Goal: Transaction & Acquisition: Obtain resource

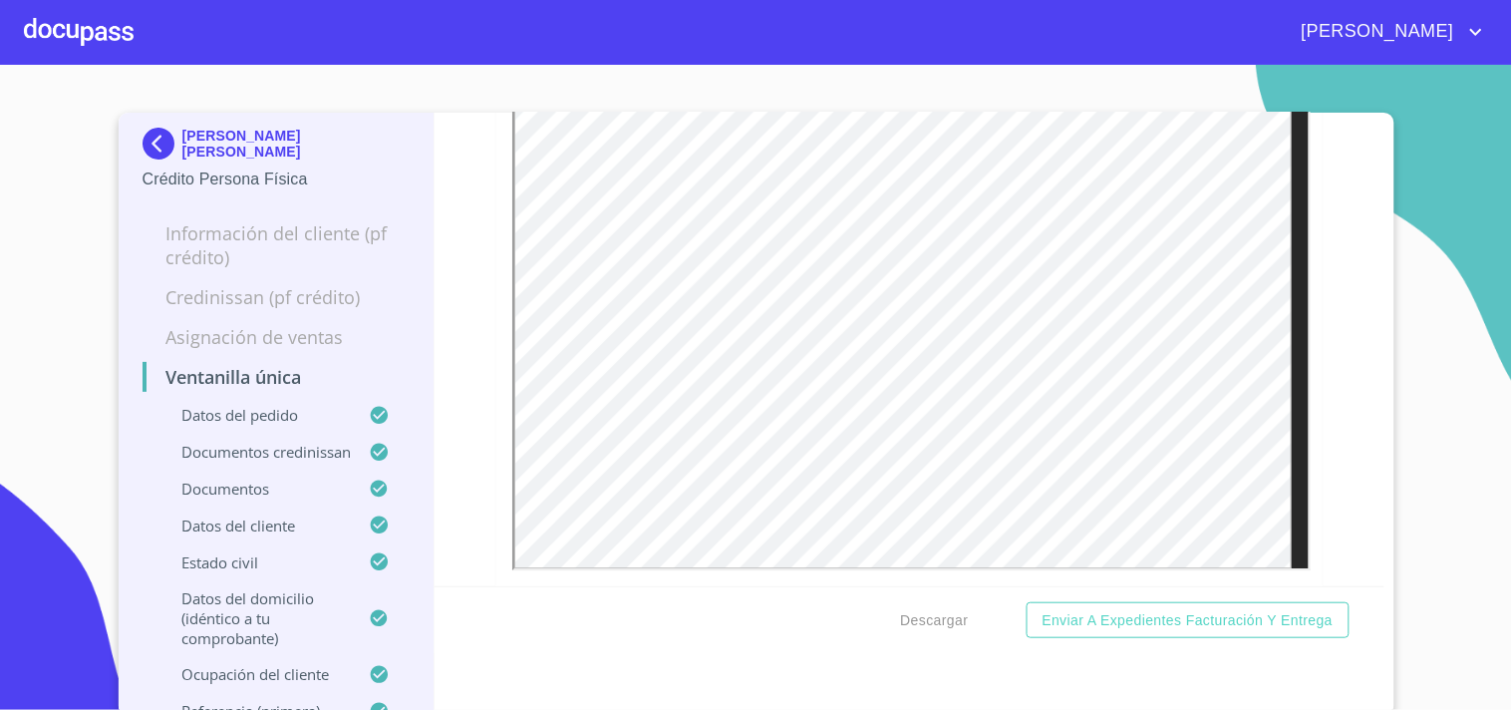
scroll to position [7089, 0]
click at [120, 40] on div at bounding box center [79, 32] width 110 height 64
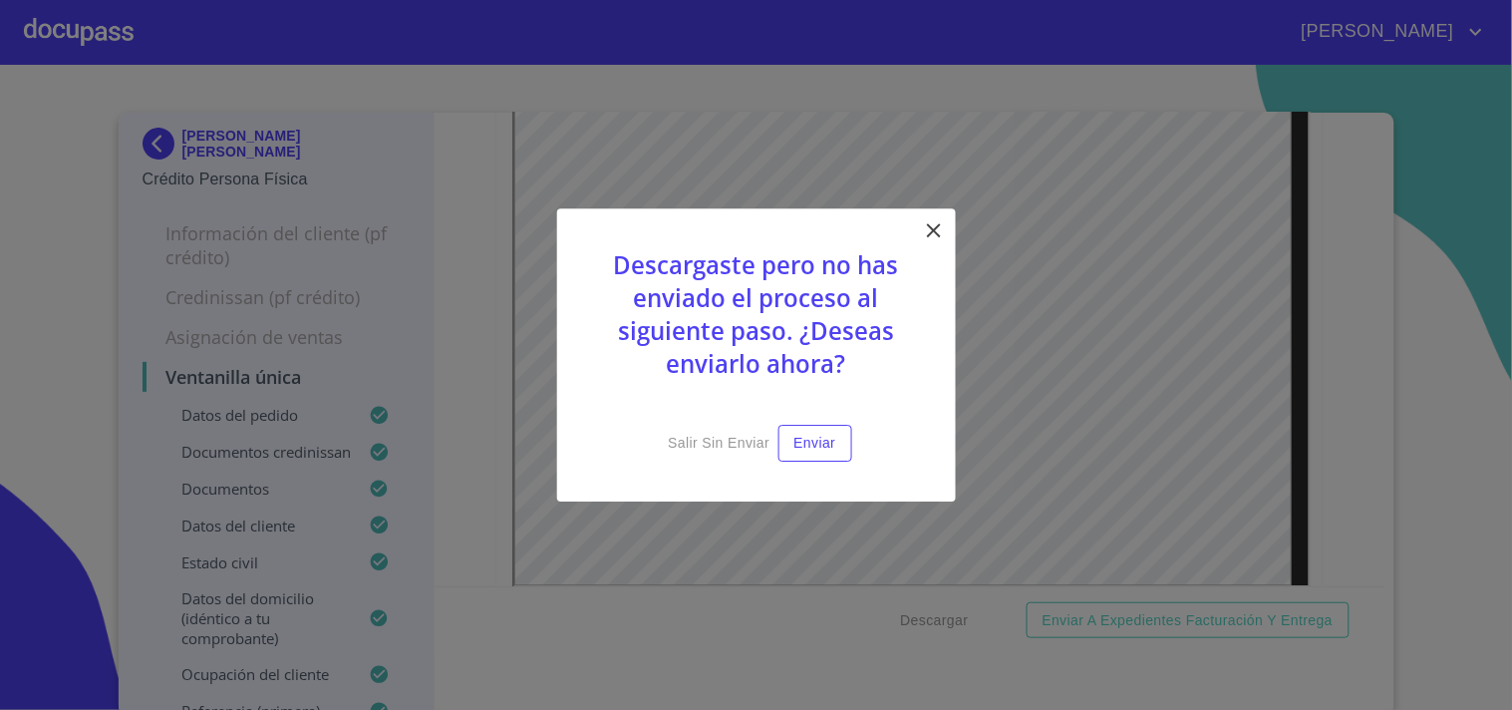
click at [933, 236] on icon at bounding box center [934, 230] width 24 height 24
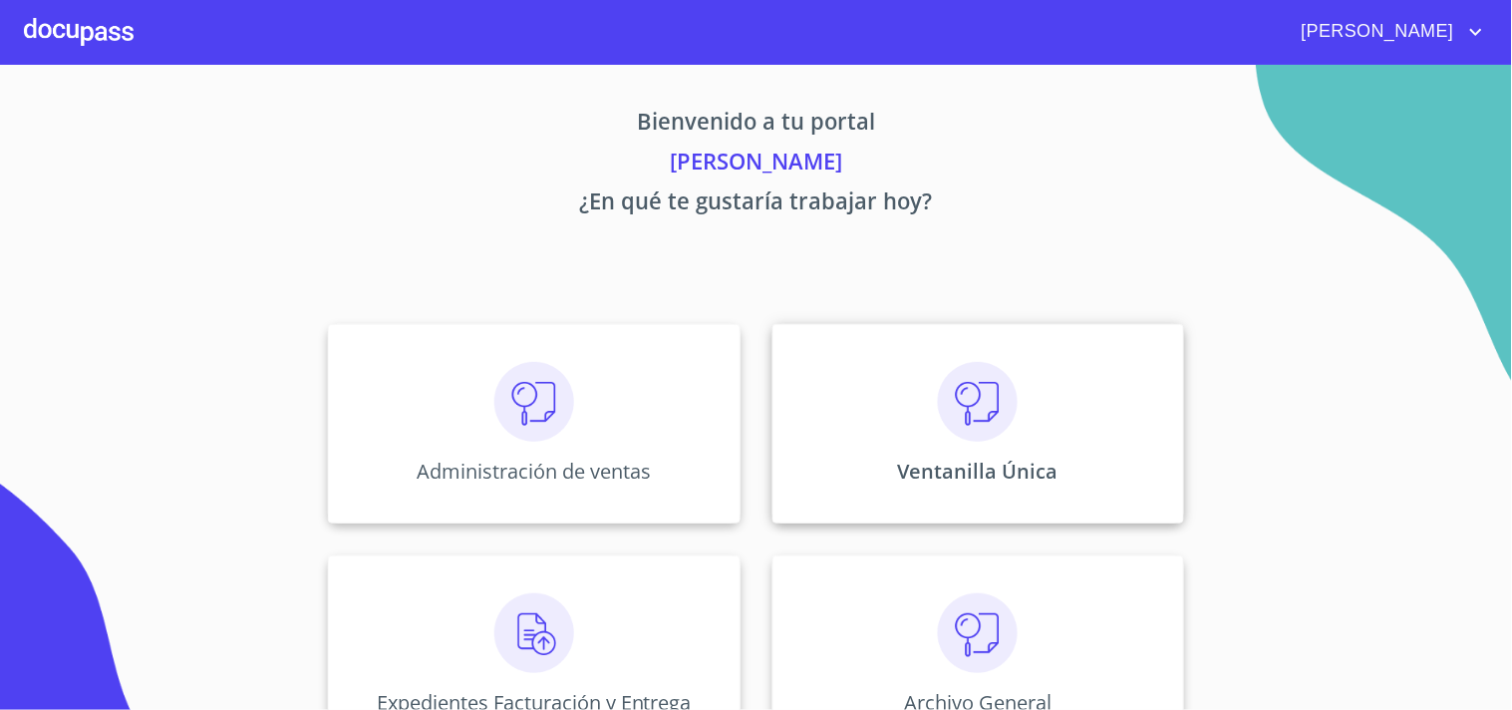
click at [962, 405] on img at bounding box center [978, 402] width 80 height 80
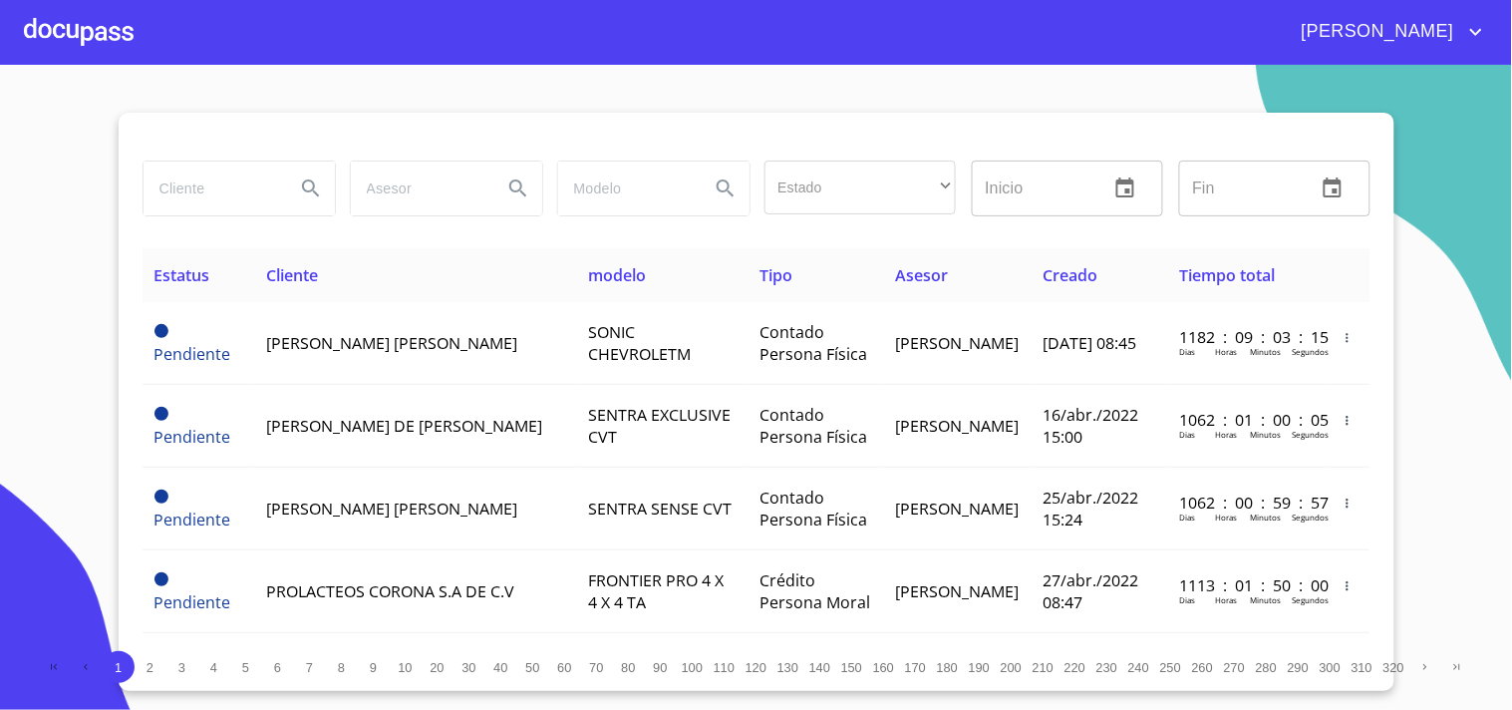
click at [247, 186] on input "search" at bounding box center [212, 188] width 136 height 54
type input "[PERSON_NAME]"
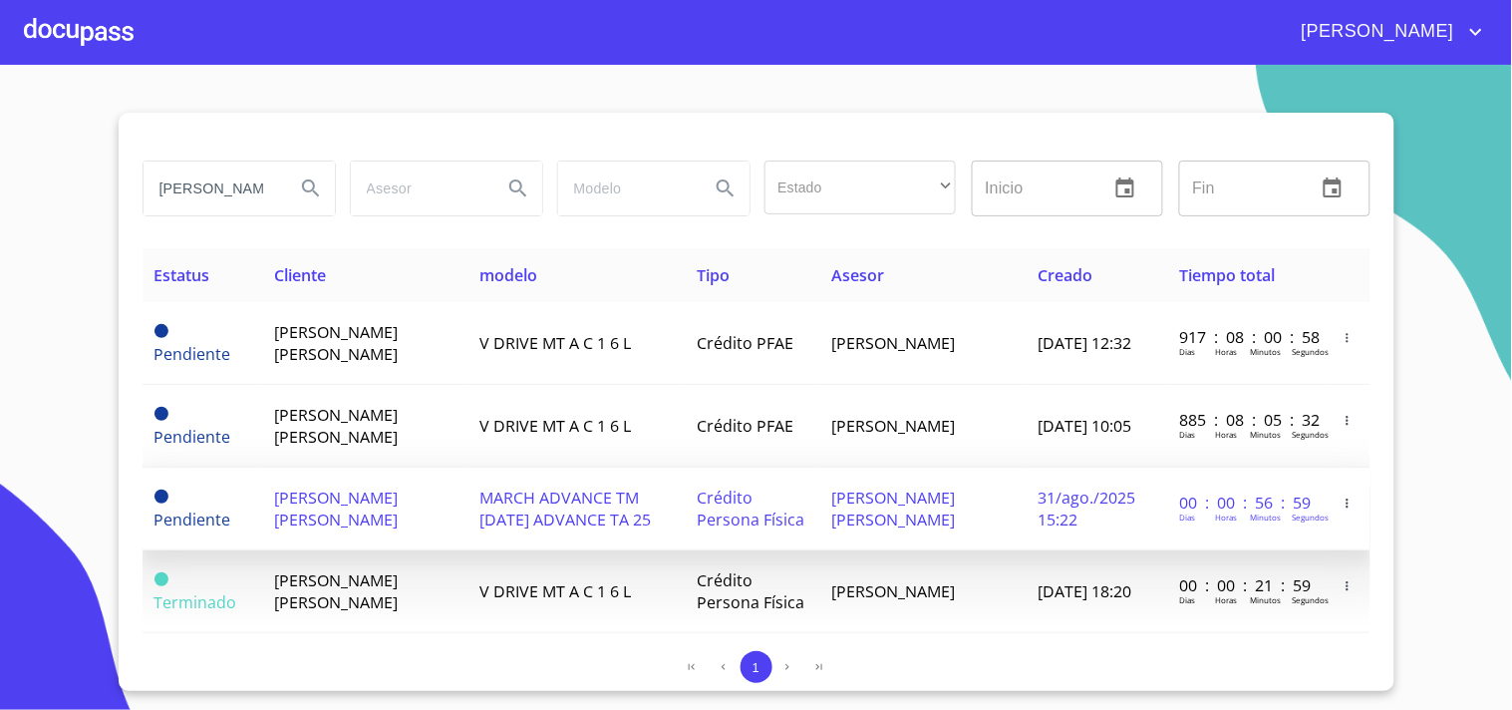
click at [509, 470] on td "MARCH ADVANCE TM [DATE] ADVANCE TA 25" at bounding box center [577, 509] width 217 height 83
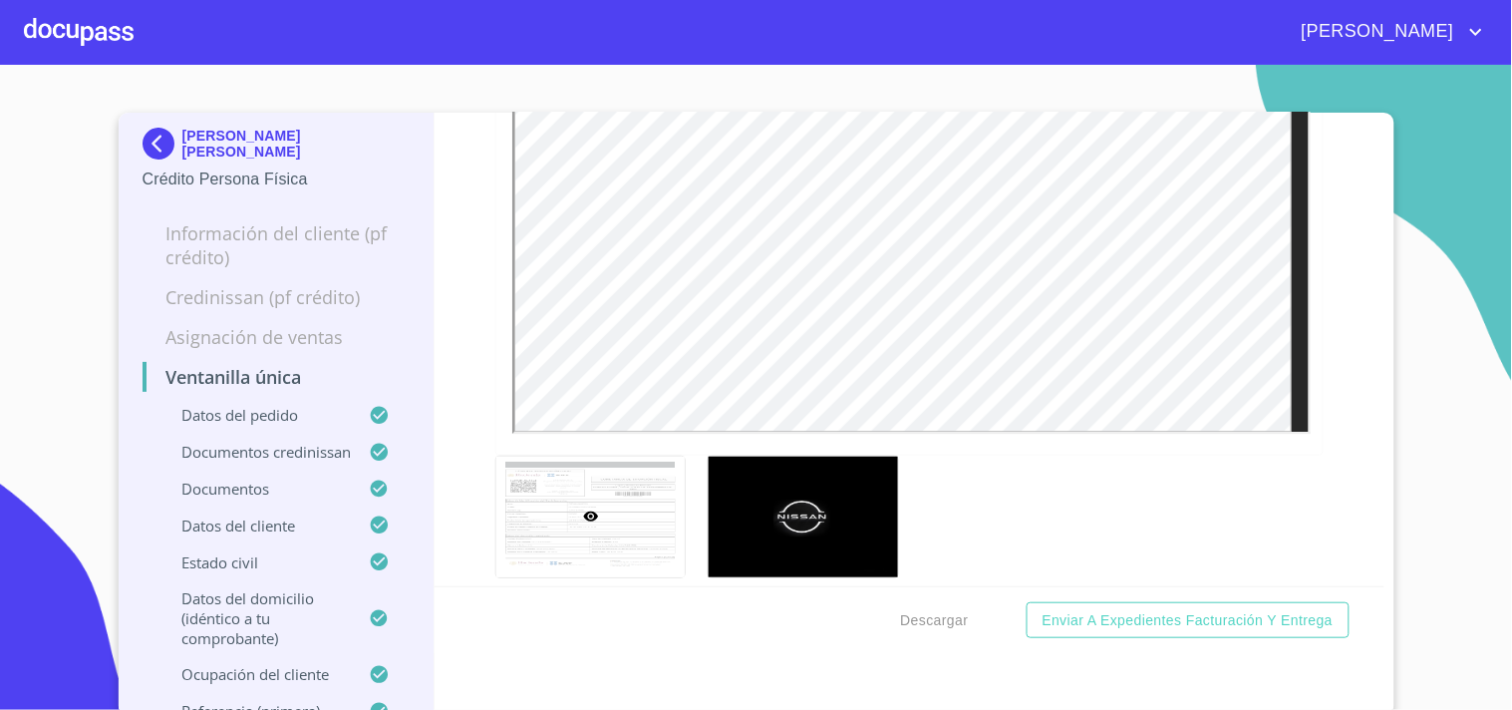
scroll to position [7200, 0]
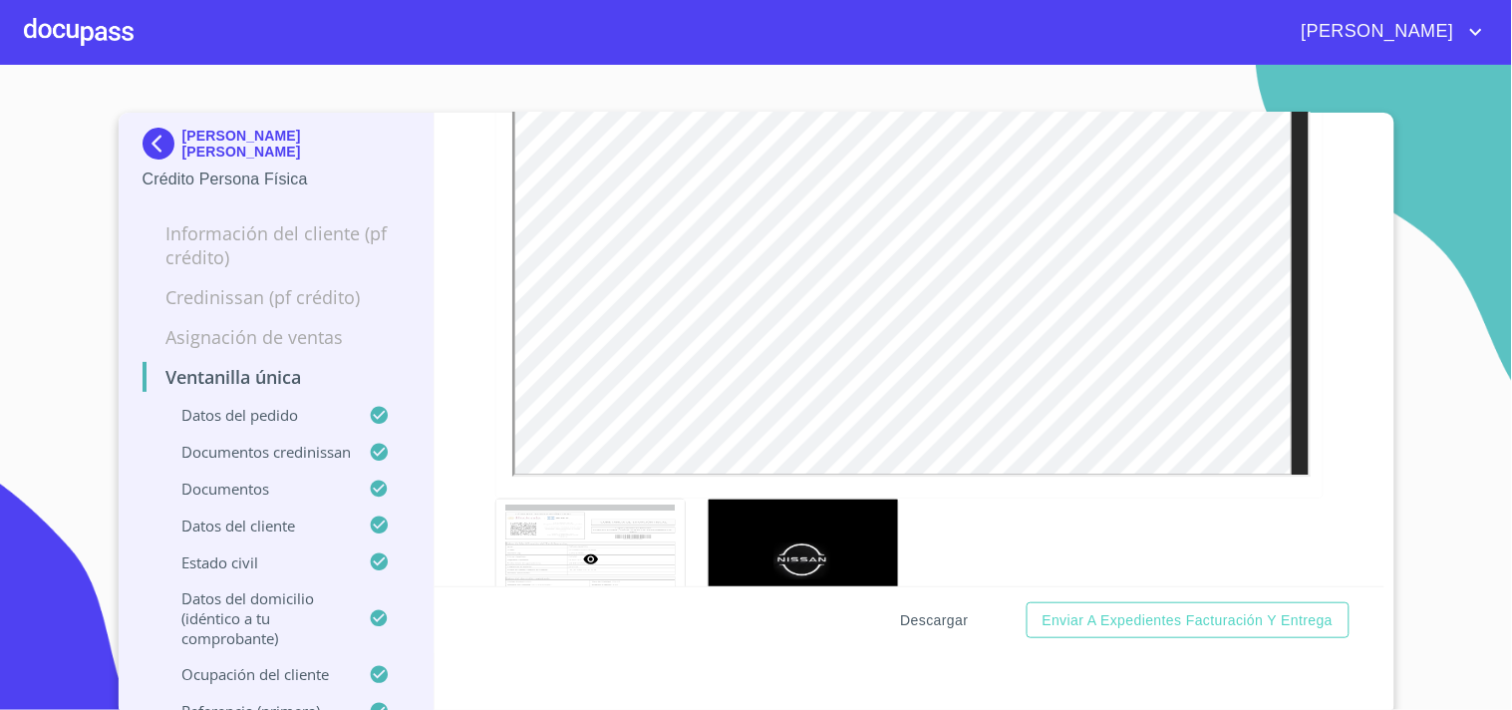
click at [913, 614] on span "Descargar" at bounding box center [935, 620] width 68 height 25
click at [114, 25] on div at bounding box center [79, 32] width 110 height 64
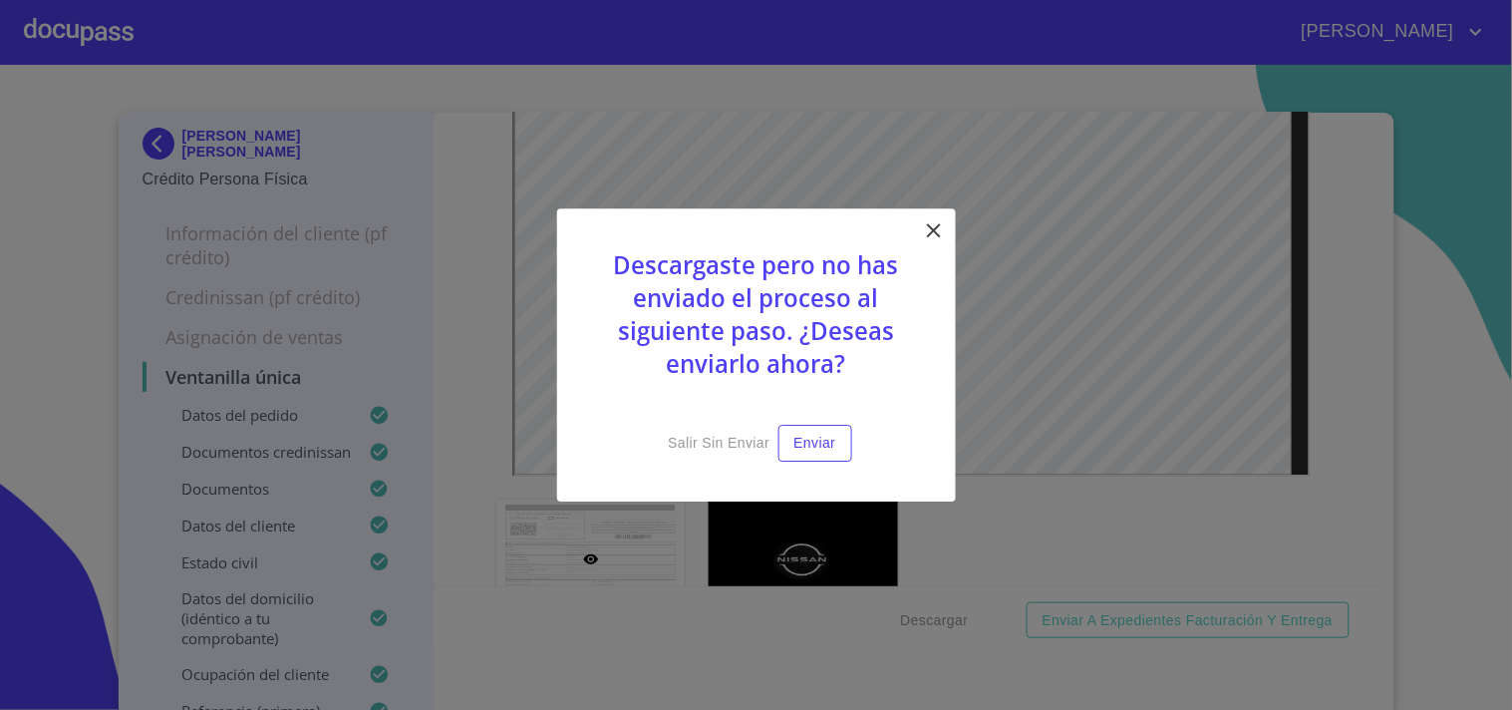
click at [943, 241] on icon at bounding box center [934, 230] width 24 height 24
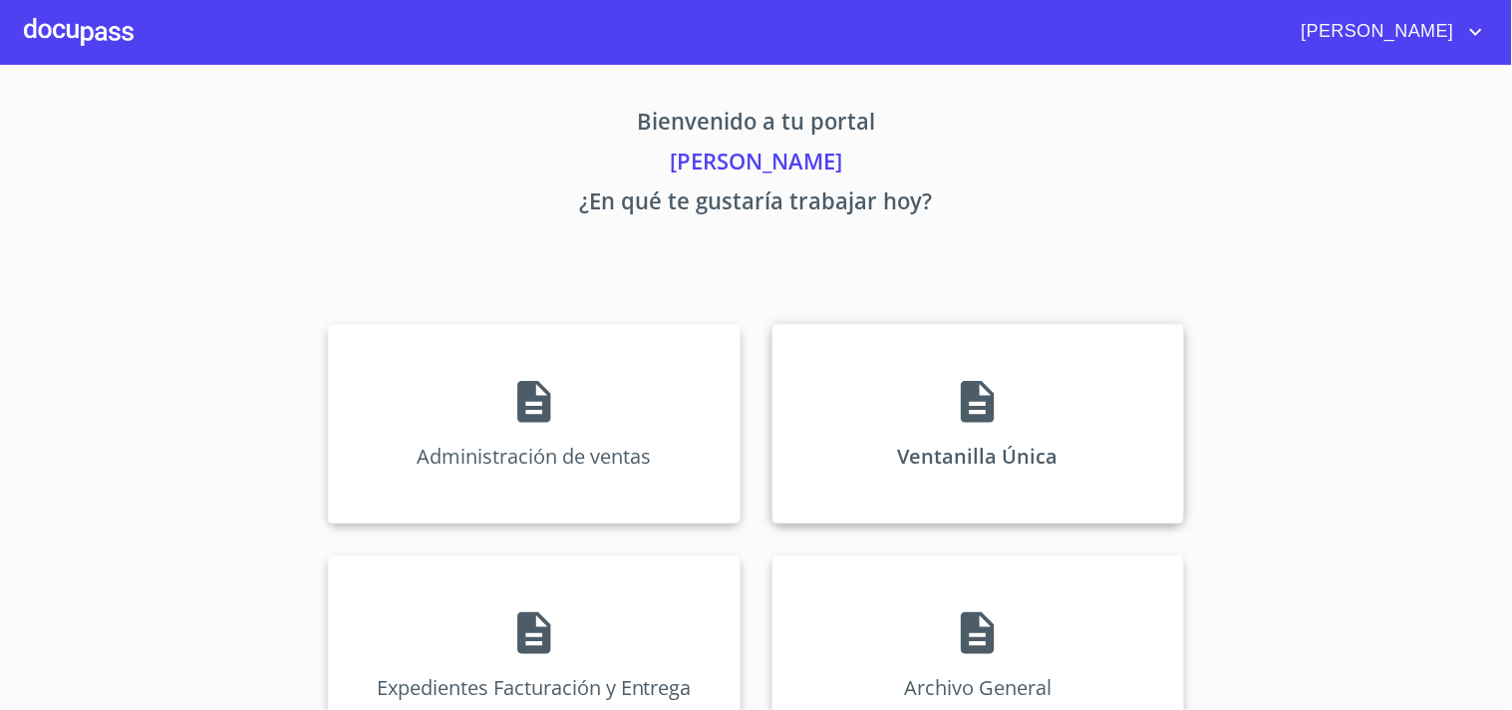
click at [918, 395] on div "Ventanilla Única" at bounding box center [979, 423] width 412 height 199
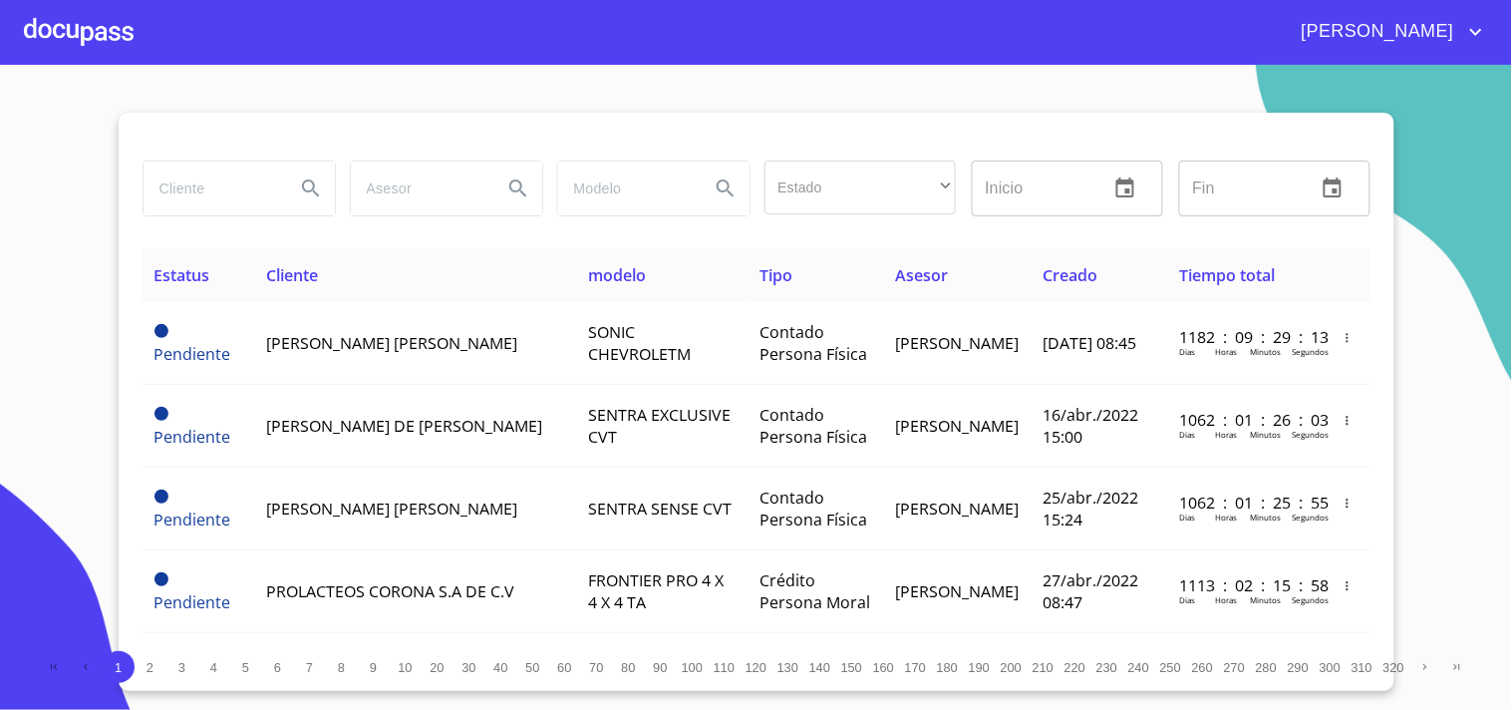
click at [247, 157] on div at bounding box center [238, 189] width 207 height 72
click at [231, 175] on input "search" at bounding box center [212, 188] width 136 height 54
type input "[PERSON_NAME] [PERSON_NAME]"
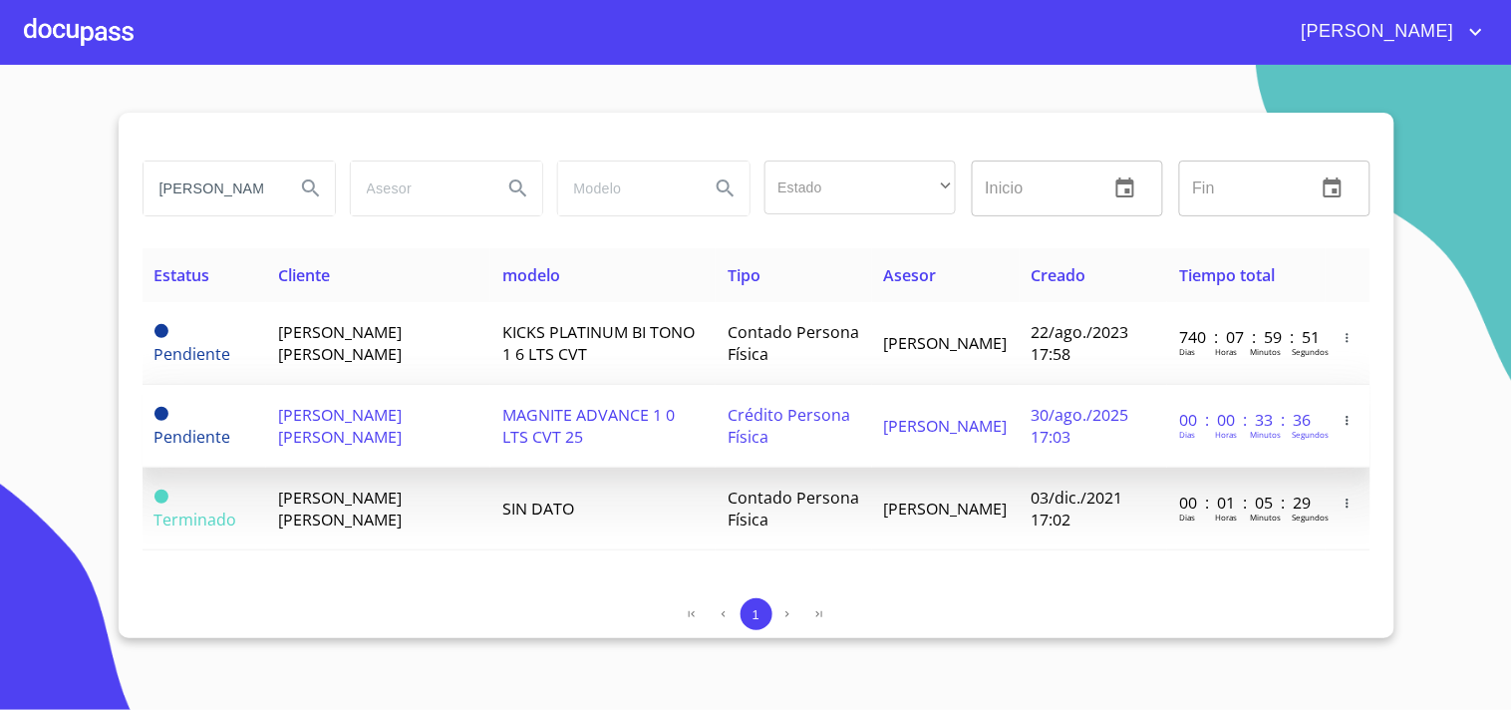
click at [940, 450] on td "[PERSON_NAME]" at bounding box center [946, 426] width 148 height 83
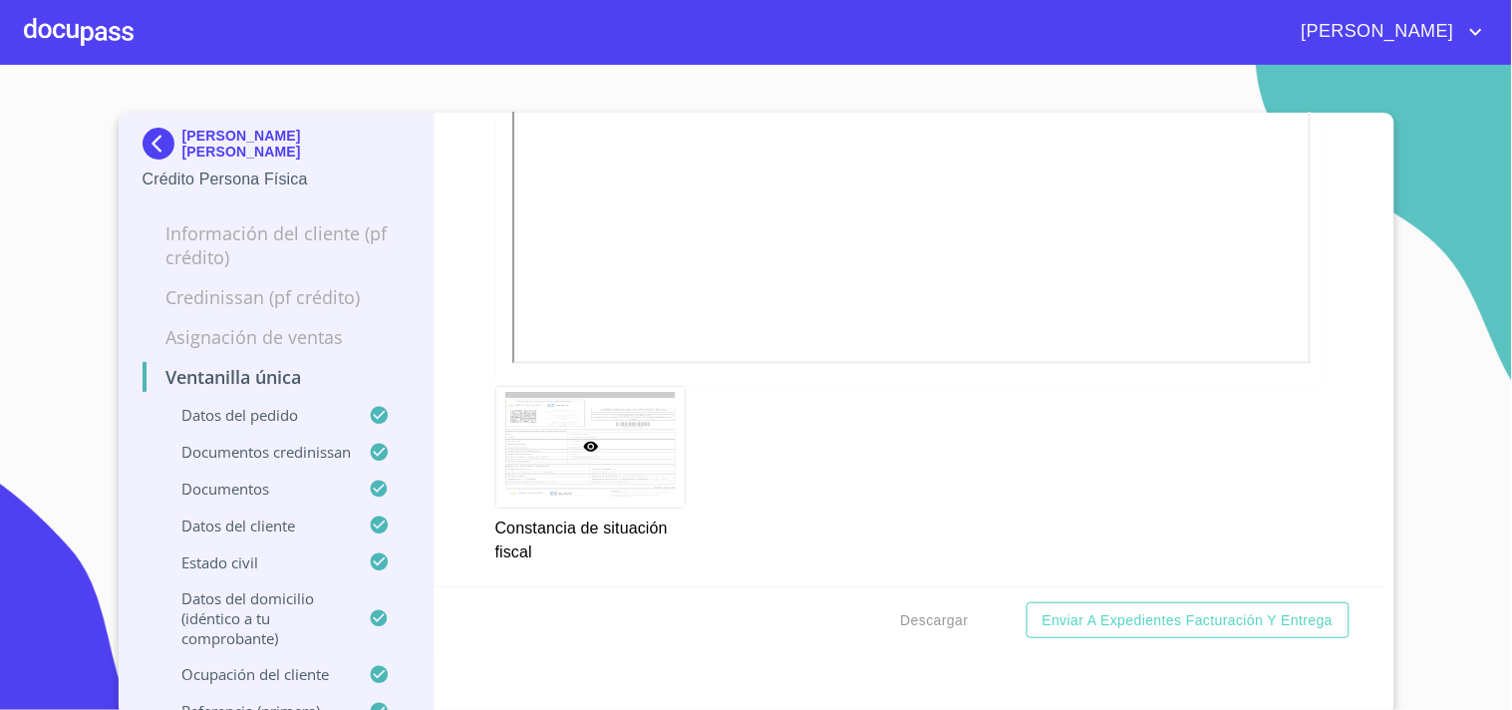
scroll to position [7235, 0]
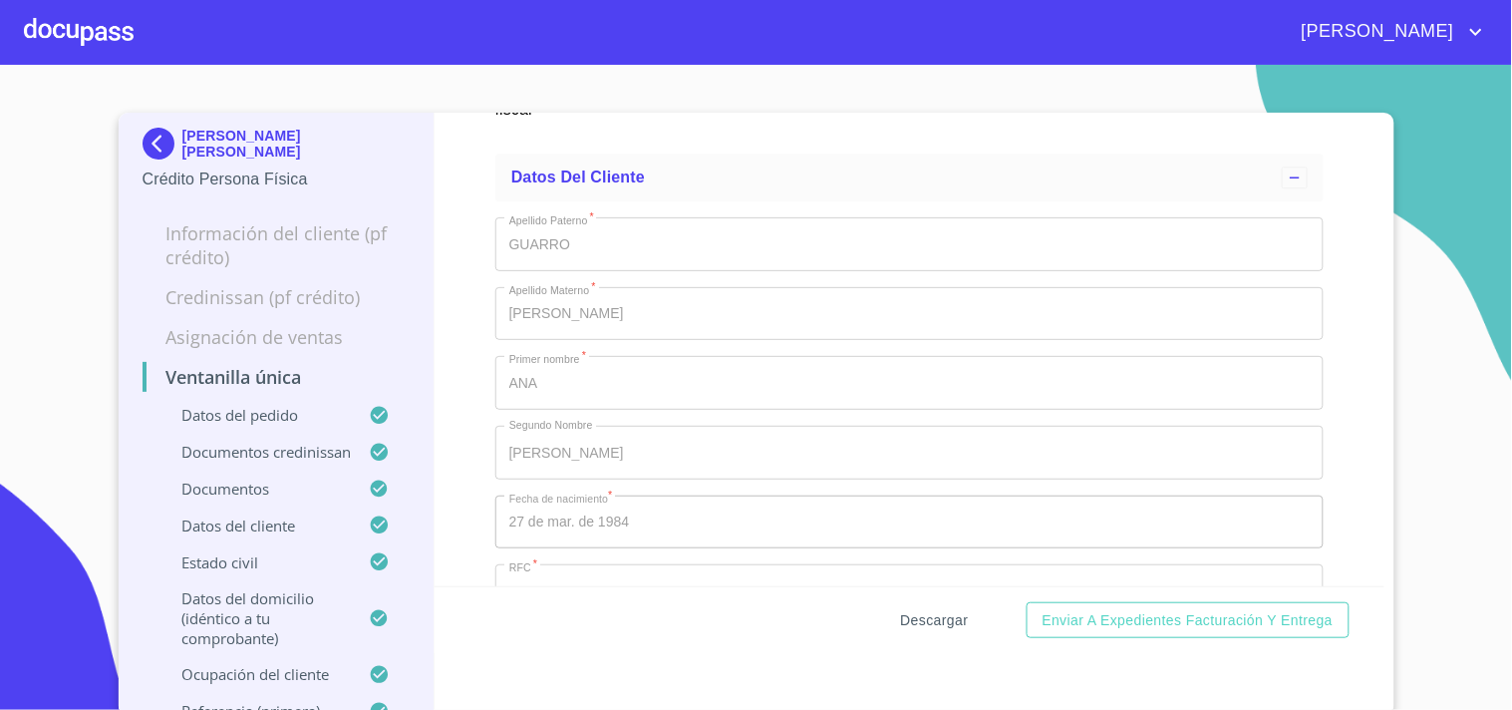
click at [938, 618] on span "Descargar" at bounding box center [935, 620] width 68 height 25
